Goal: Information Seeking & Learning: Learn about a topic

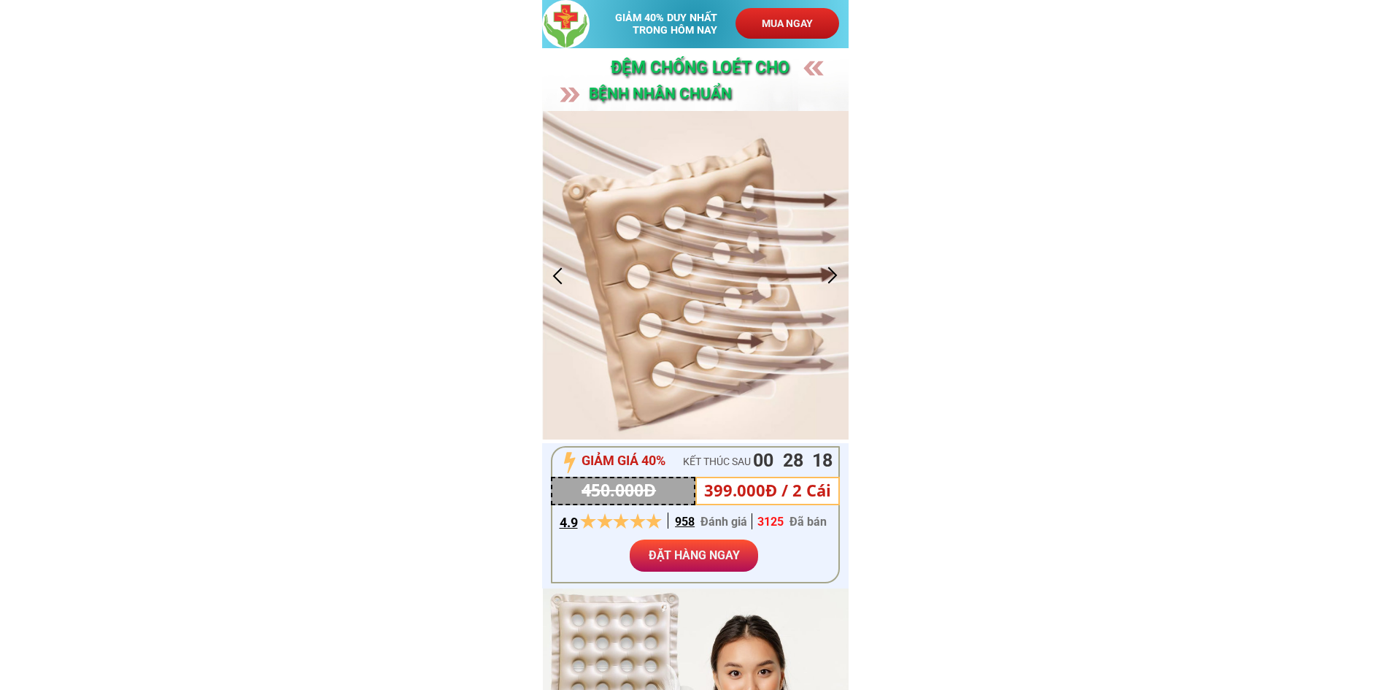
click at [553, 290] on div at bounding box center [695, 275] width 306 height 328
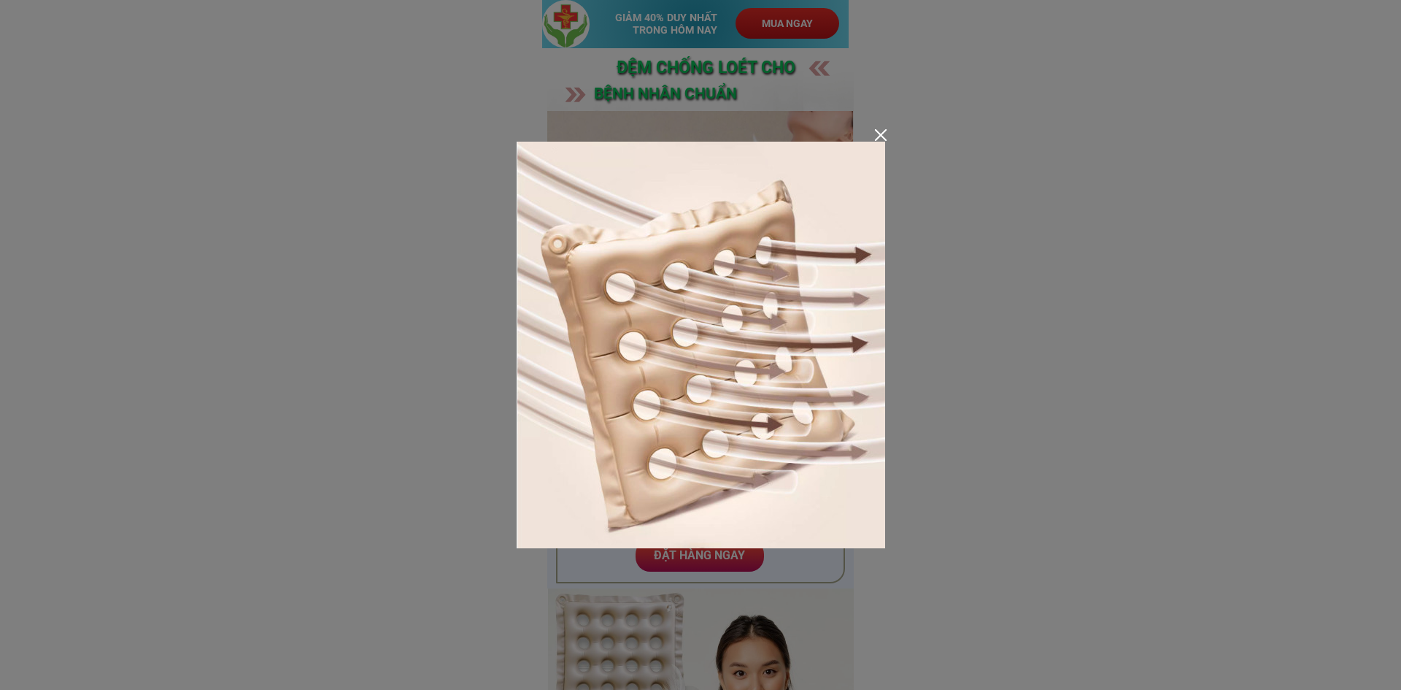
click at [886, 135] on div at bounding box center [881, 135] width 12 height 12
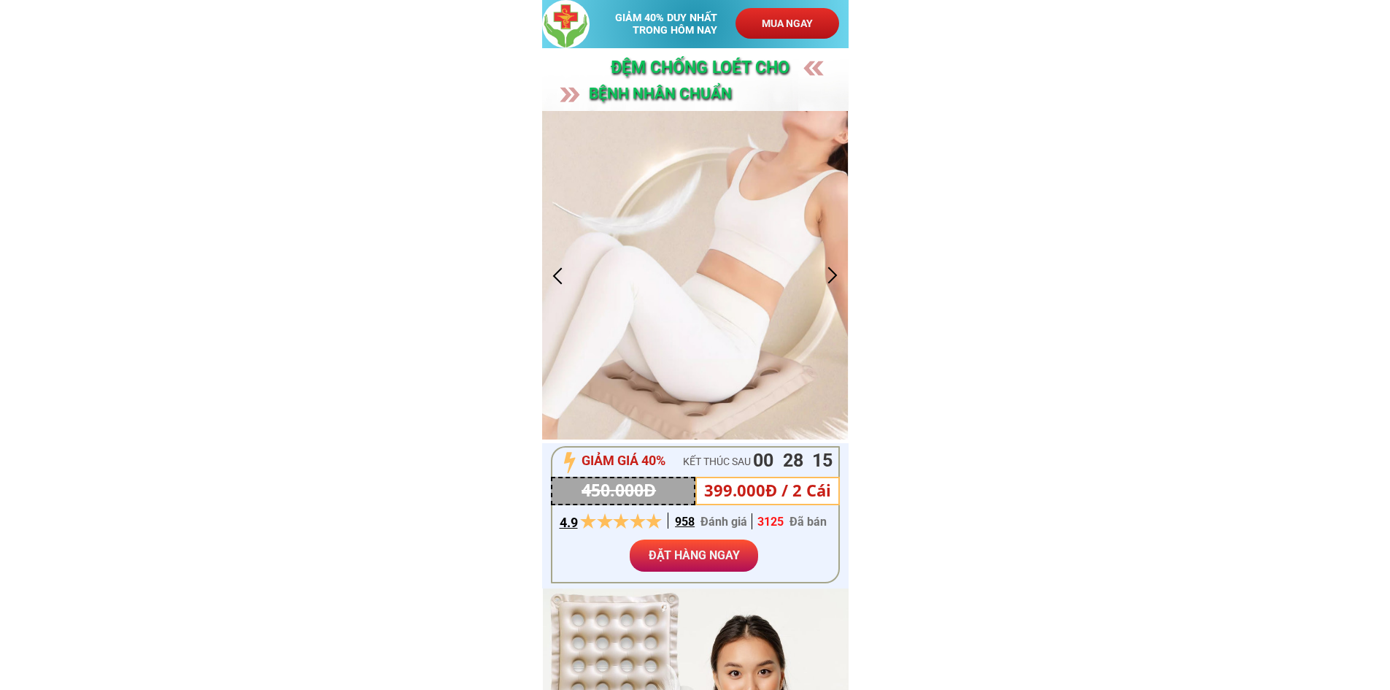
click at [558, 269] on div at bounding box center [558, 275] width 24 height 24
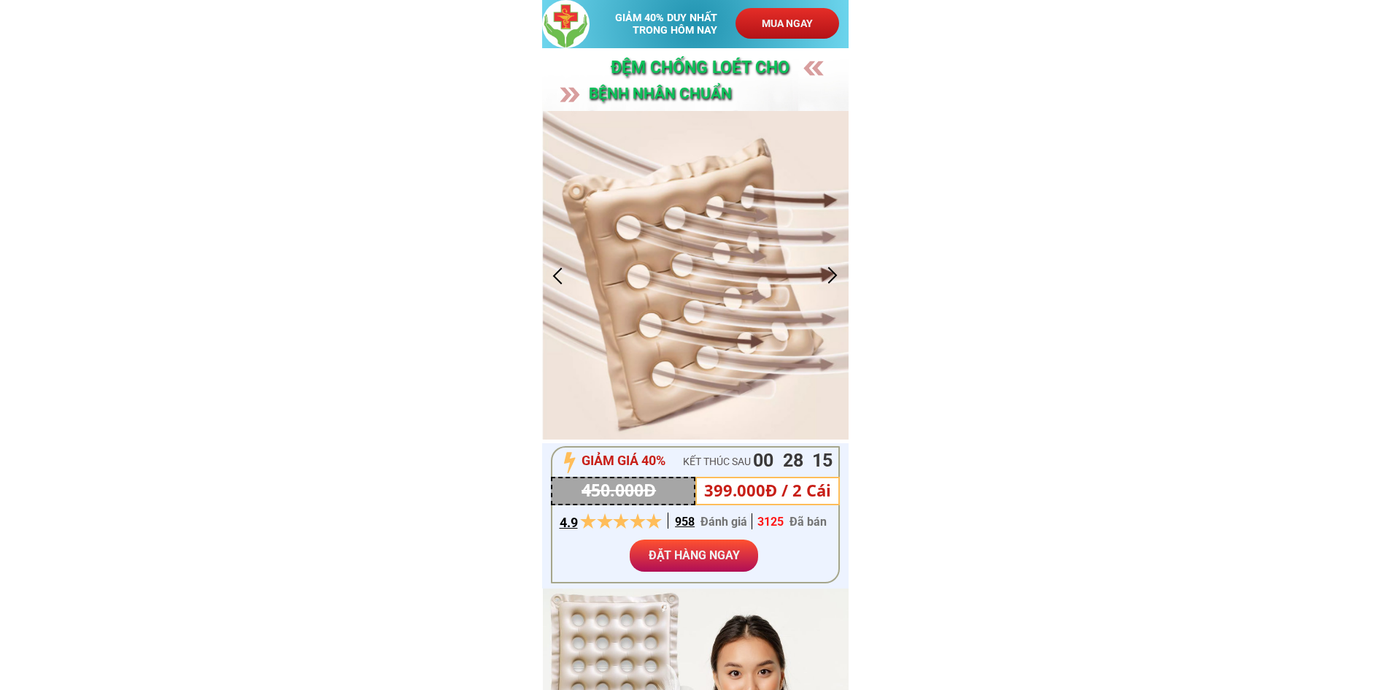
click at [557, 267] on div at bounding box center [558, 275] width 24 height 24
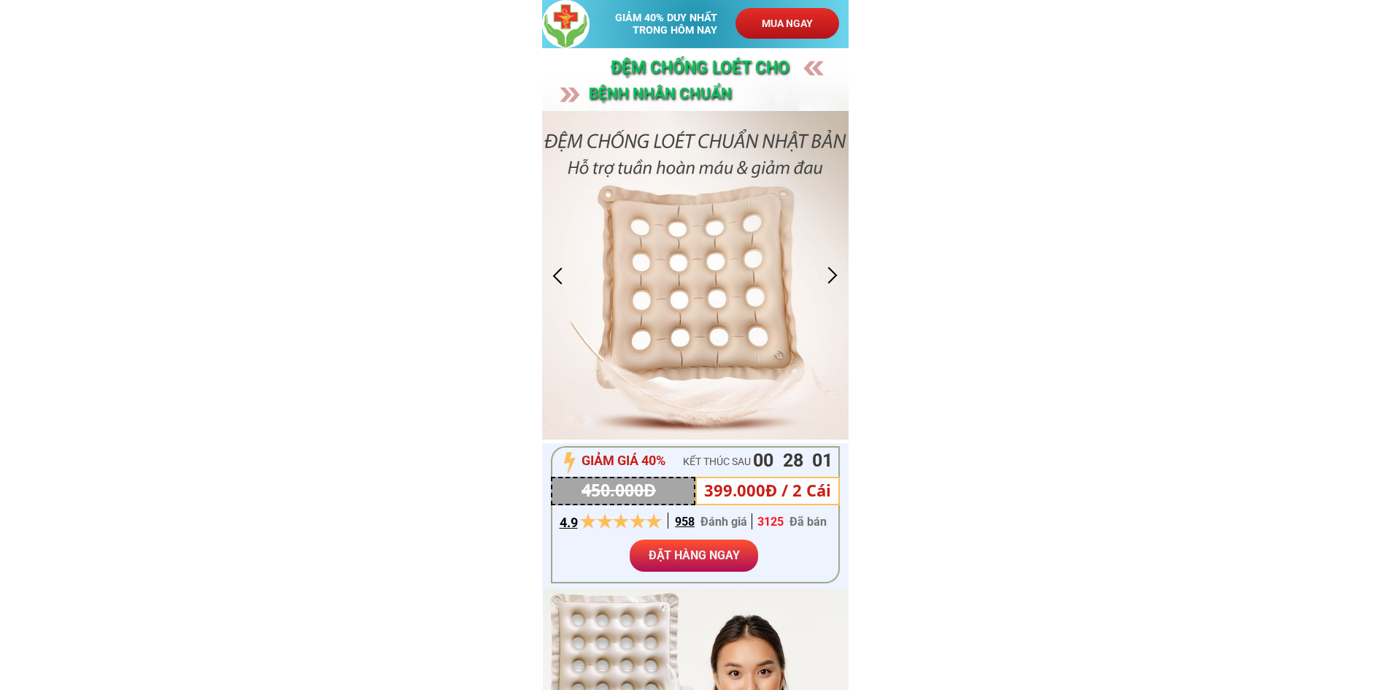
click at [825, 276] on div at bounding box center [833, 275] width 24 height 24
